Goal: Task Accomplishment & Management: Manage account settings

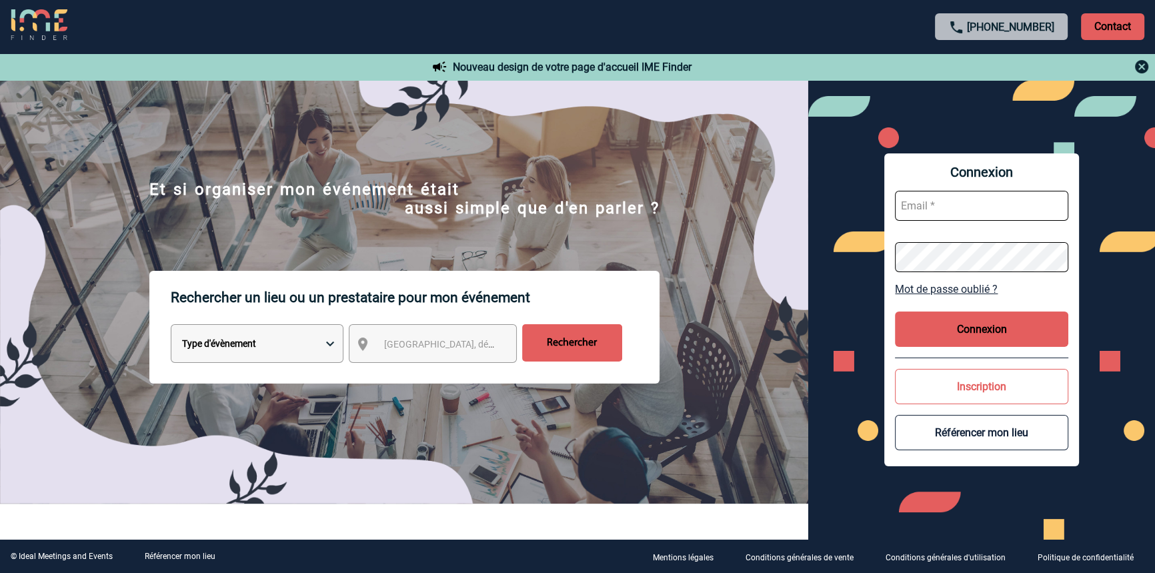
type input "[EMAIL_ADDRESS][DOMAIN_NAME]"
click at [957, 329] on button "Connexion" at bounding box center [981, 328] width 173 height 35
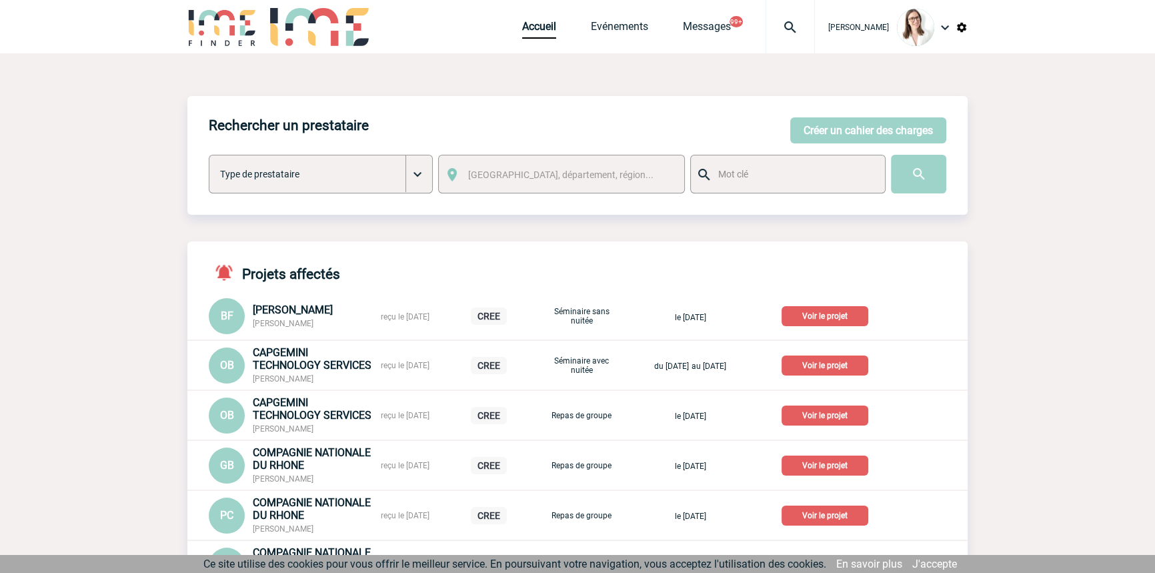
click at [772, 39] on div at bounding box center [789, 26] width 49 height 53
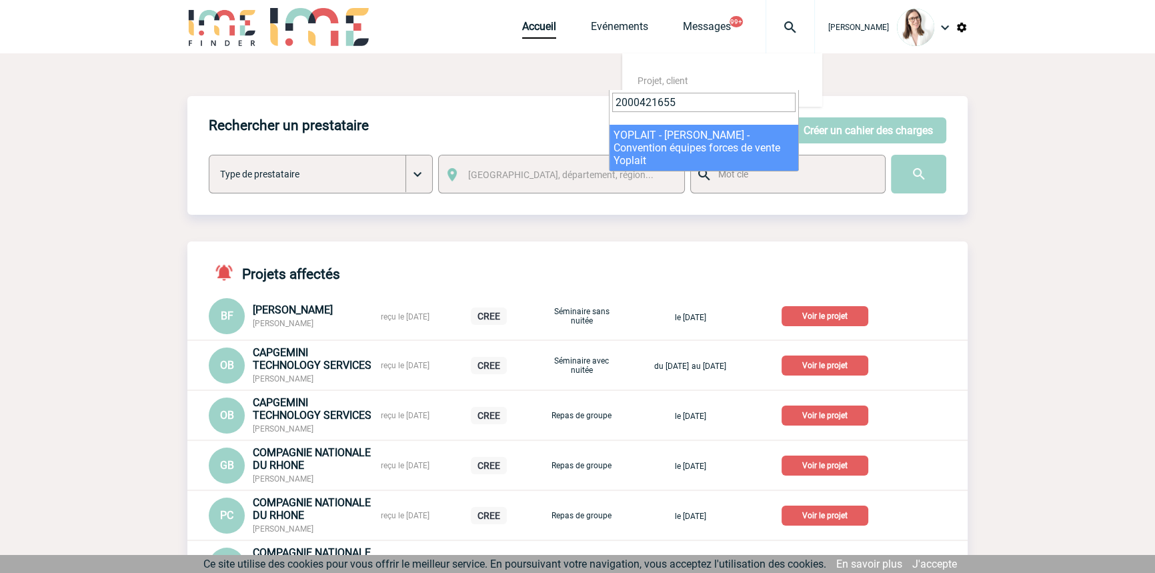
type input "2000421655"
select select "21156"
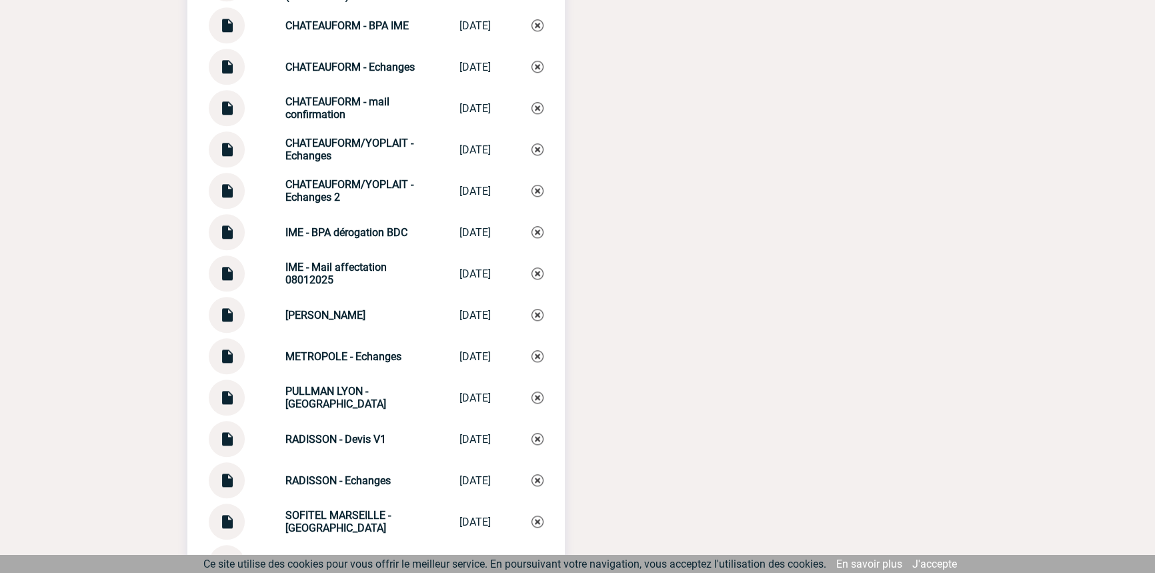
scroll to position [1701, 0]
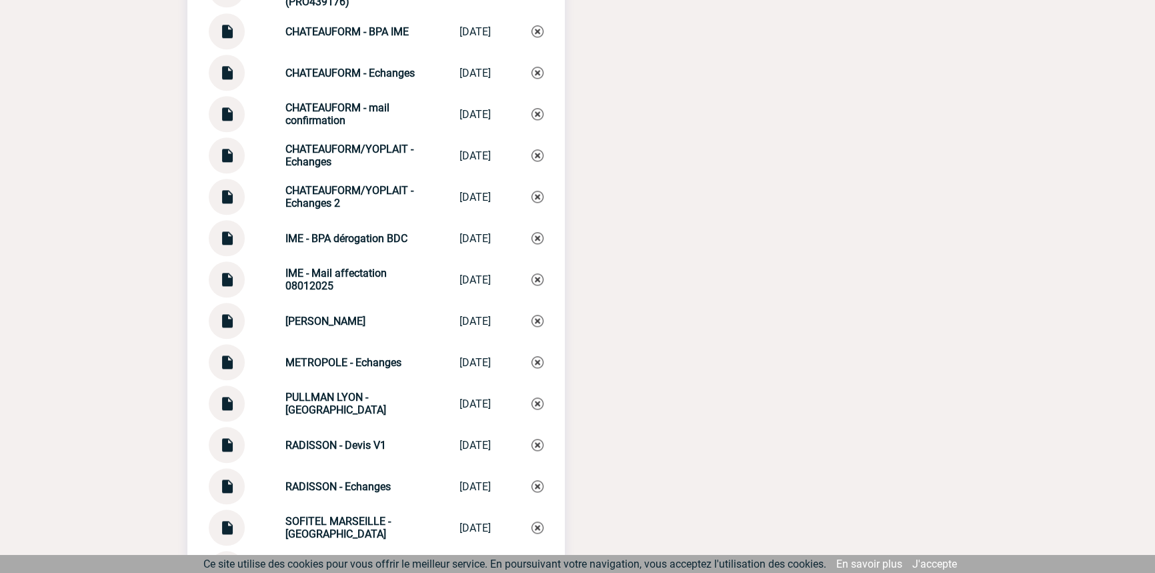
click at [333, 205] on strong "CHATEAUFORM/YOPLAIT - Echanges 2" at bounding box center [349, 196] width 128 height 25
click at [333, 204] on strong "CHATEAUFORM/YOPLAIT - Echanges 2" at bounding box center [349, 196] width 128 height 25
copy div "CHATEAUFORM/YOPLAIT - Echanges 2 CHATEAUFORM/YOP..."
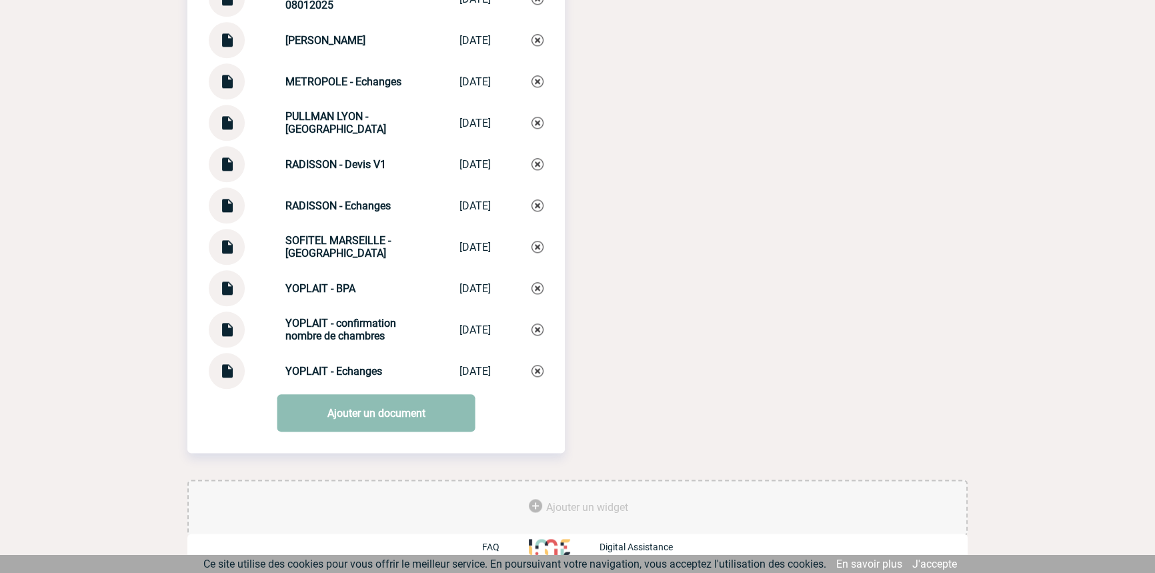
click at [361, 417] on link "Ajouter un document" at bounding box center [376, 412] width 198 height 37
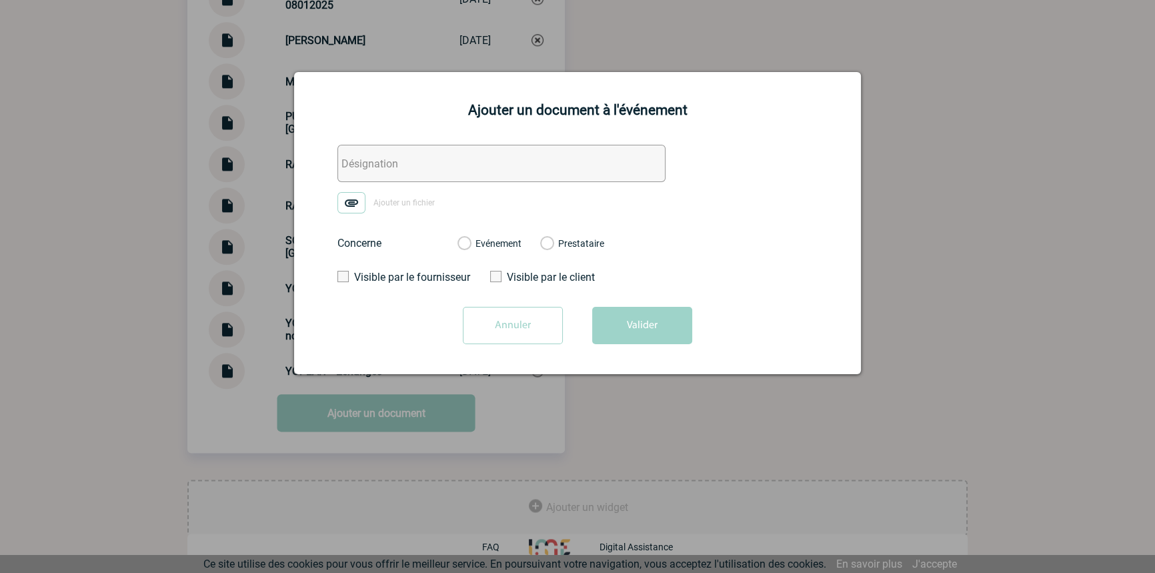
click at [387, 181] on form "Ajouter un fichier Concerne Evénement Prestataire Visible par le fournisseur Vi…" at bounding box center [577, 249] width 533 height 209
click at [388, 179] on input "text" at bounding box center [501, 163] width 328 height 37
click at [401, 171] on input "text" at bounding box center [501, 163] width 328 height 37
paste input "CHATEAUFORM/YOPLAIT - Echanges 2"
type input "CHATEAUFORM/YOPLAIT - Echanges 3"
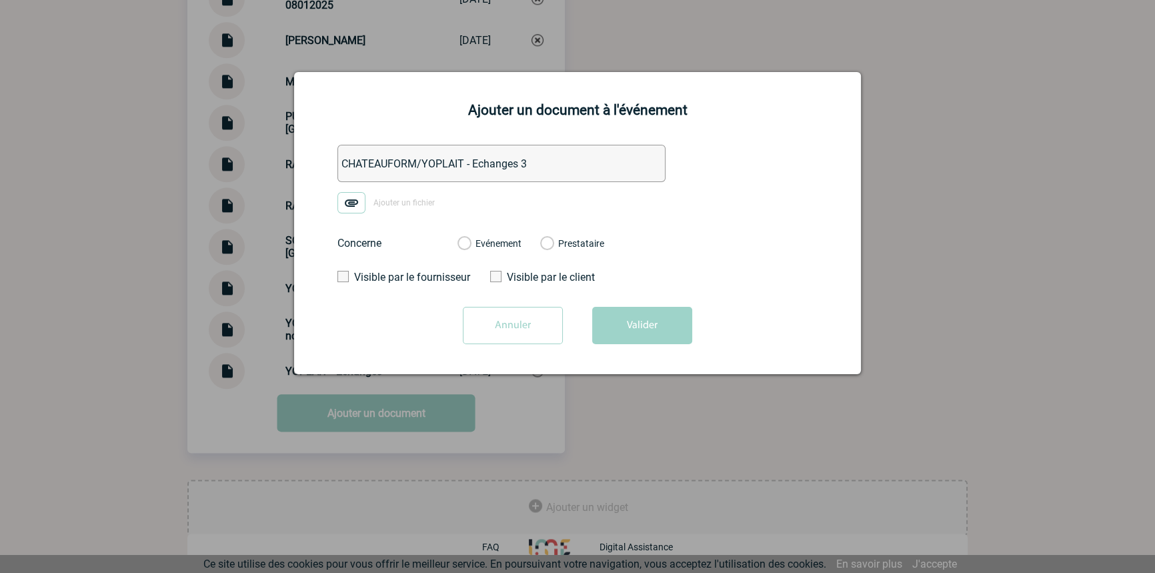
click at [353, 207] on img at bounding box center [351, 202] width 28 height 21
click at [0, 0] on input "Ajouter un fichier" at bounding box center [0, 0] width 0 height 0
drag, startPoint x: 506, startPoint y: 244, endPoint x: 553, endPoint y: 283, distance: 61.5
click at [470, 243] on label "Evénement" at bounding box center [463, 244] width 13 height 12
click at [0, 0] on input "Evénement" at bounding box center [0, 0] width 0 height 0
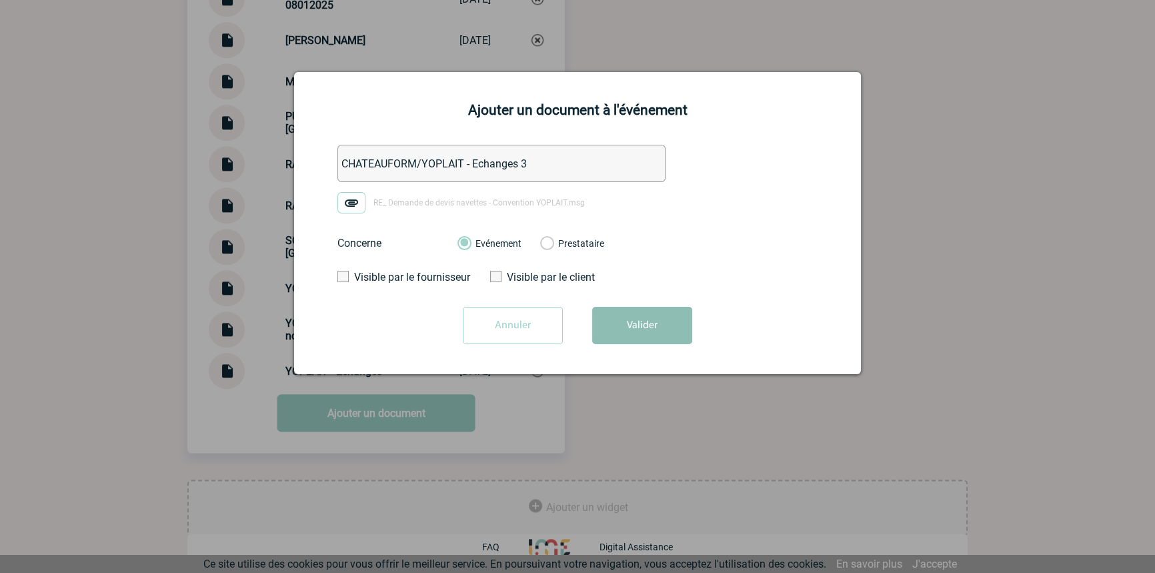
click at [630, 326] on button "Valider" at bounding box center [642, 325] width 100 height 37
